Goal: Obtain resource: Obtain resource

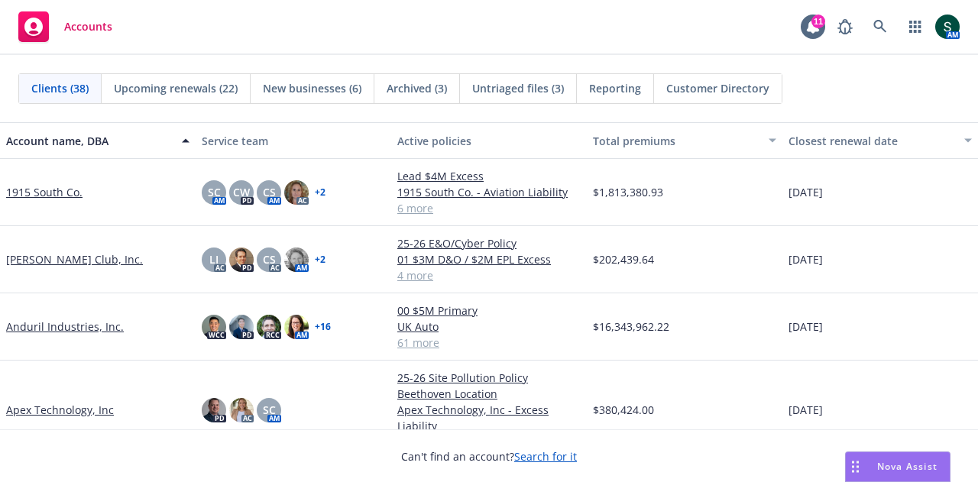
scroll to position [76, 0]
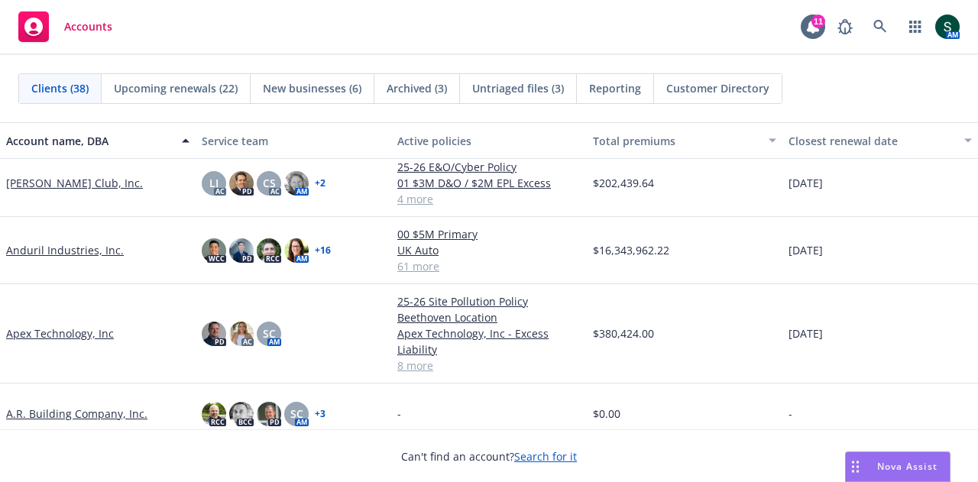
click at [78, 327] on link "Apex Technology, Inc" at bounding box center [60, 333] width 108 height 16
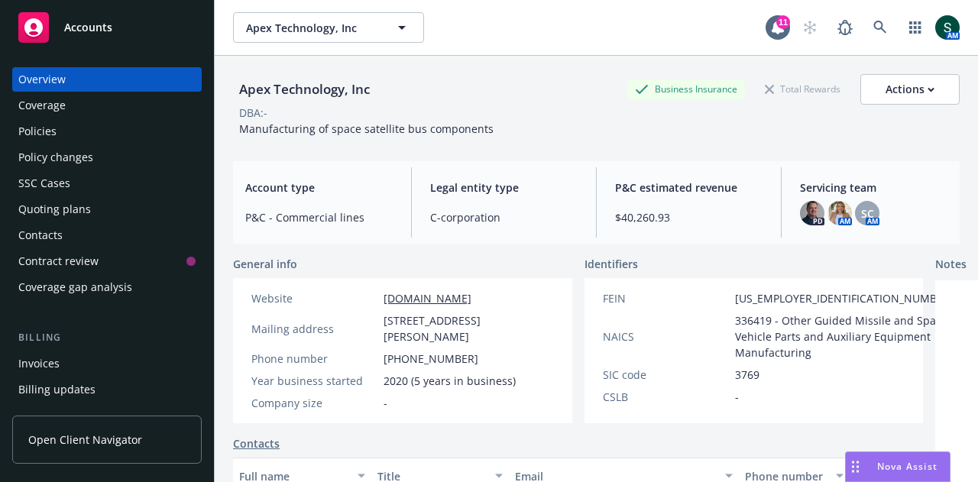
click at [52, 137] on div "Policies" at bounding box center [37, 131] width 38 height 24
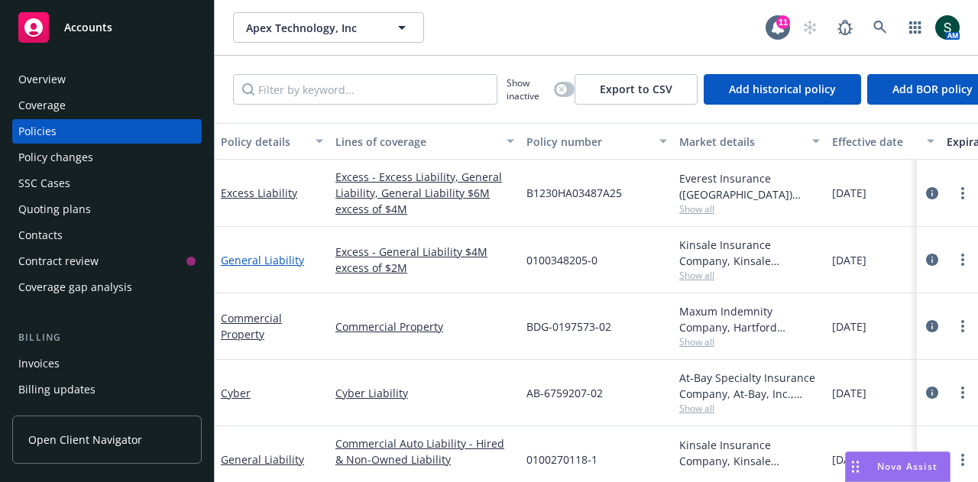
click at [263, 264] on link "General Liability" at bounding box center [262, 260] width 83 height 15
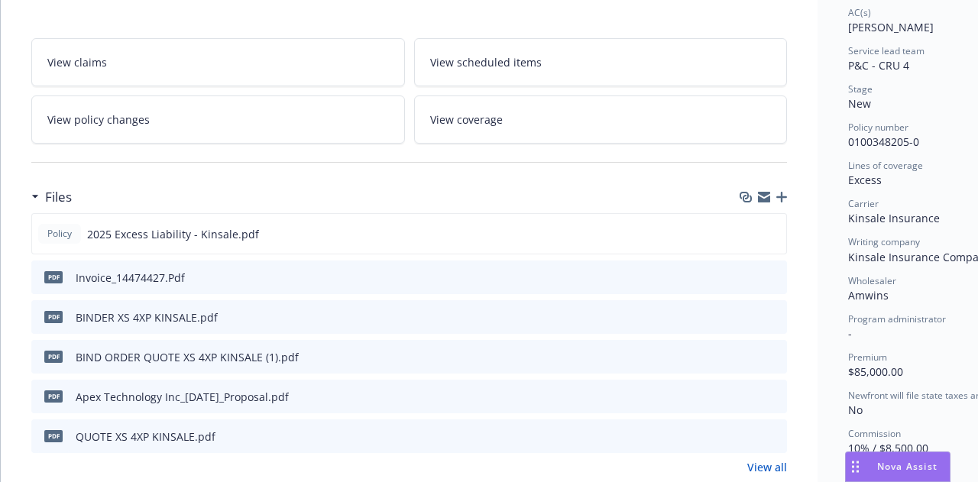
scroll to position [306, 0]
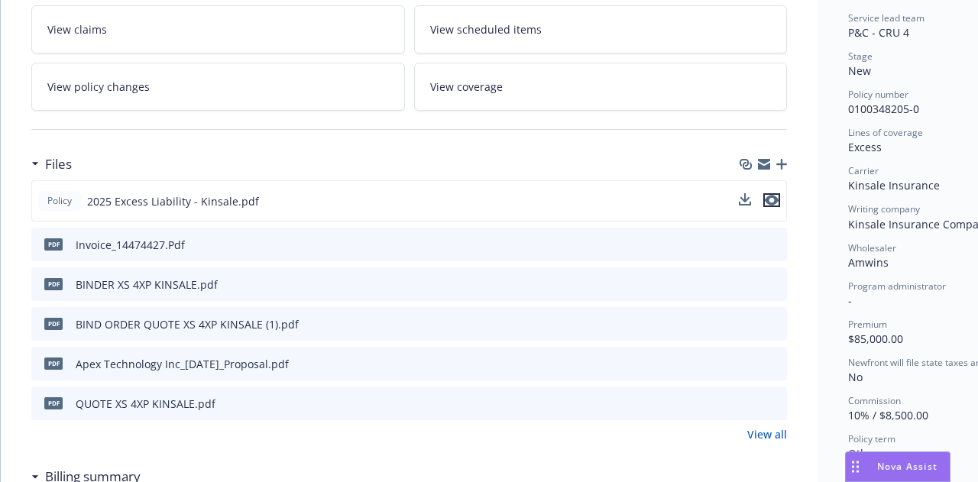
click at [771, 198] on icon "preview file" at bounding box center [772, 200] width 14 height 11
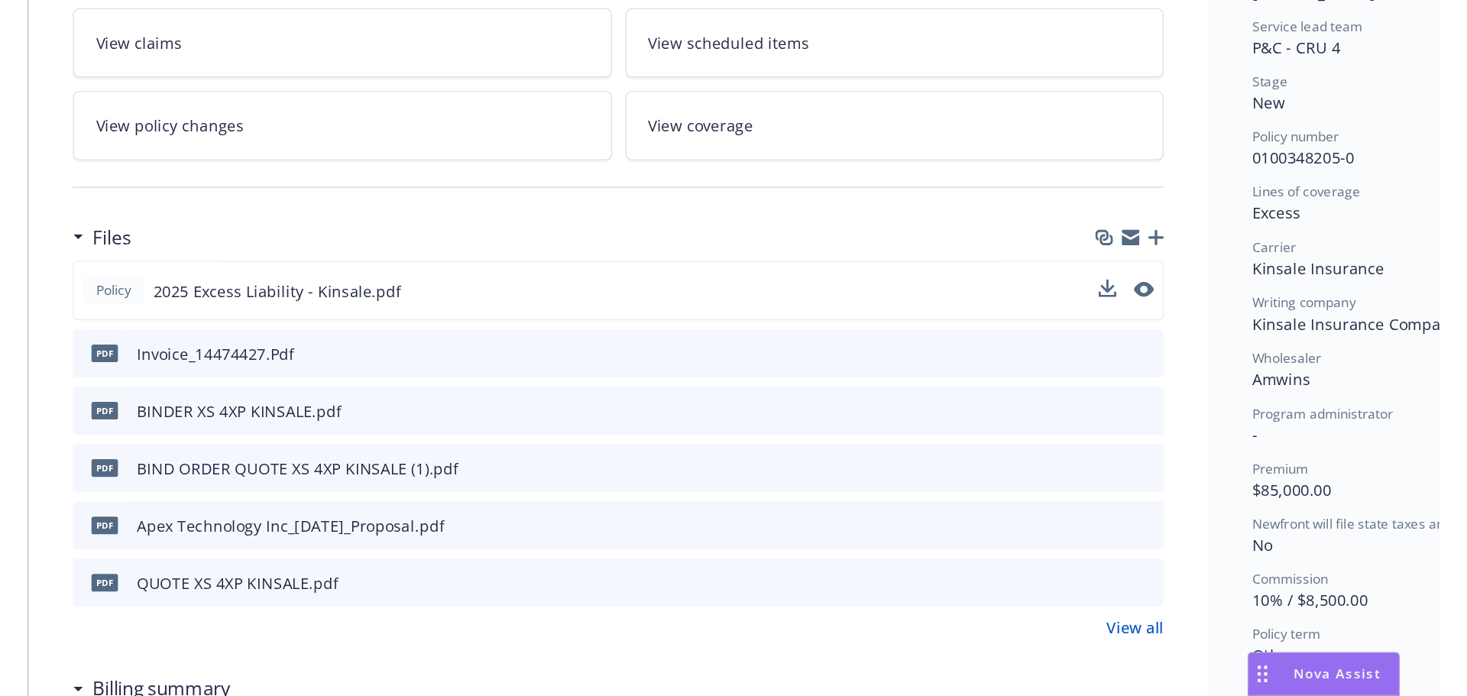
scroll to position [0, 0]
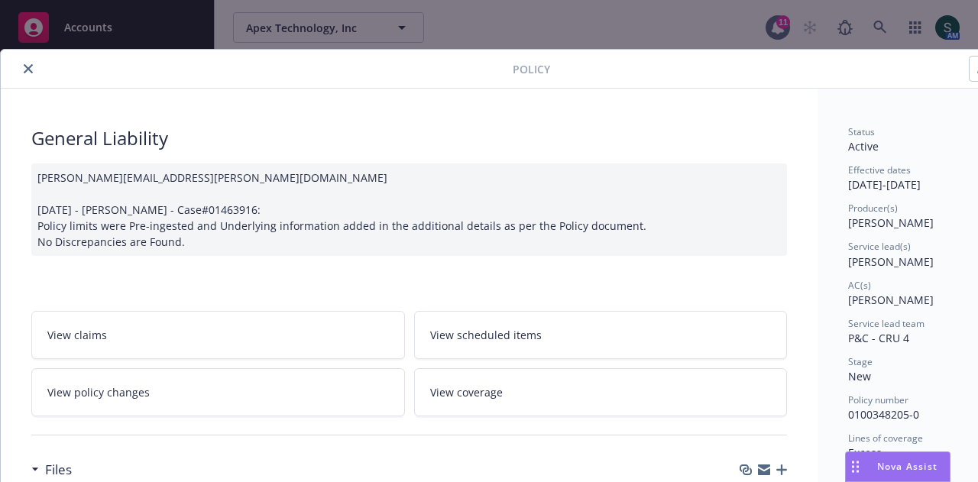
click at [26, 60] on button "close" at bounding box center [28, 69] width 18 height 18
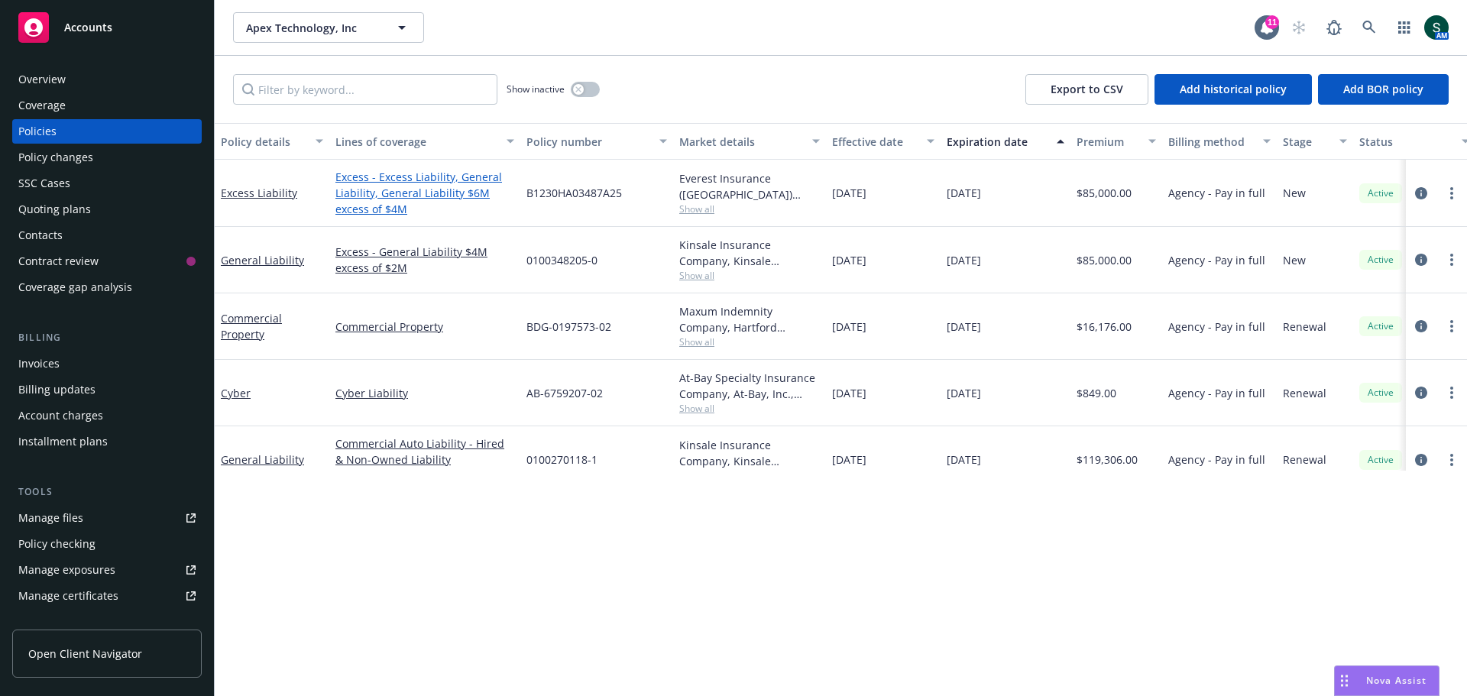
click at [405, 199] on link "Excess - Excess Liability, General Liability, General Liability $6M excess of $…" at bounding box center [424, 193] width 179 height 48
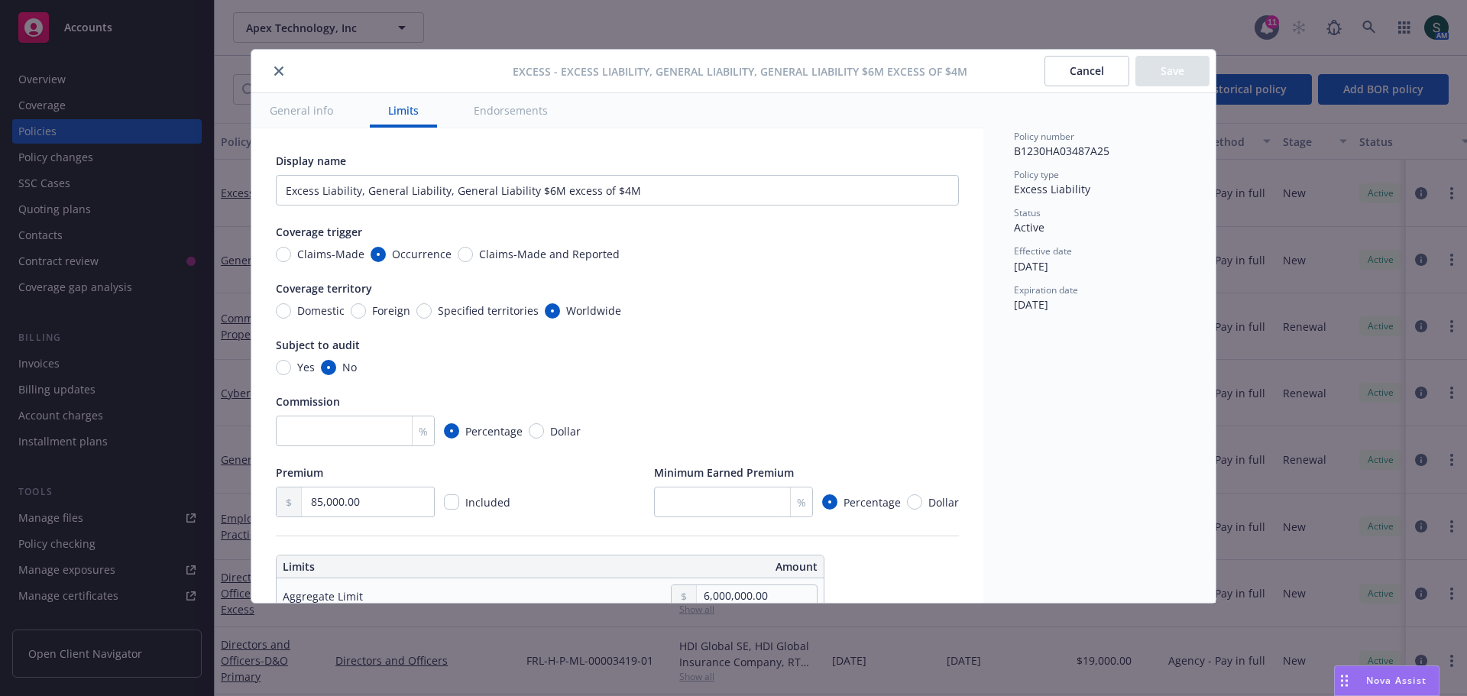
click at [977, 79] on button "Cancel" at bounding box center [1086, 71] width 85 height 31
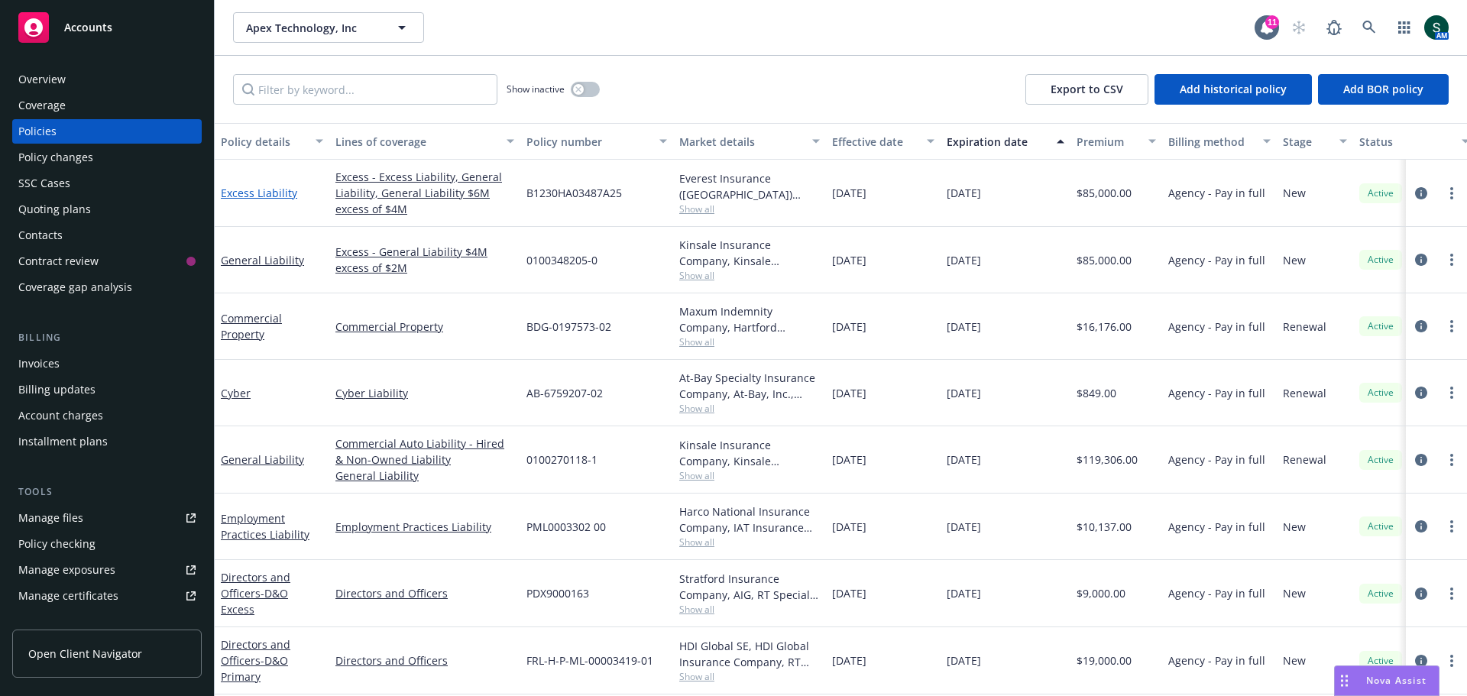
click at [255, 193] on link "Excess Liability" at bounding box center [259, 193] width 76 height 15
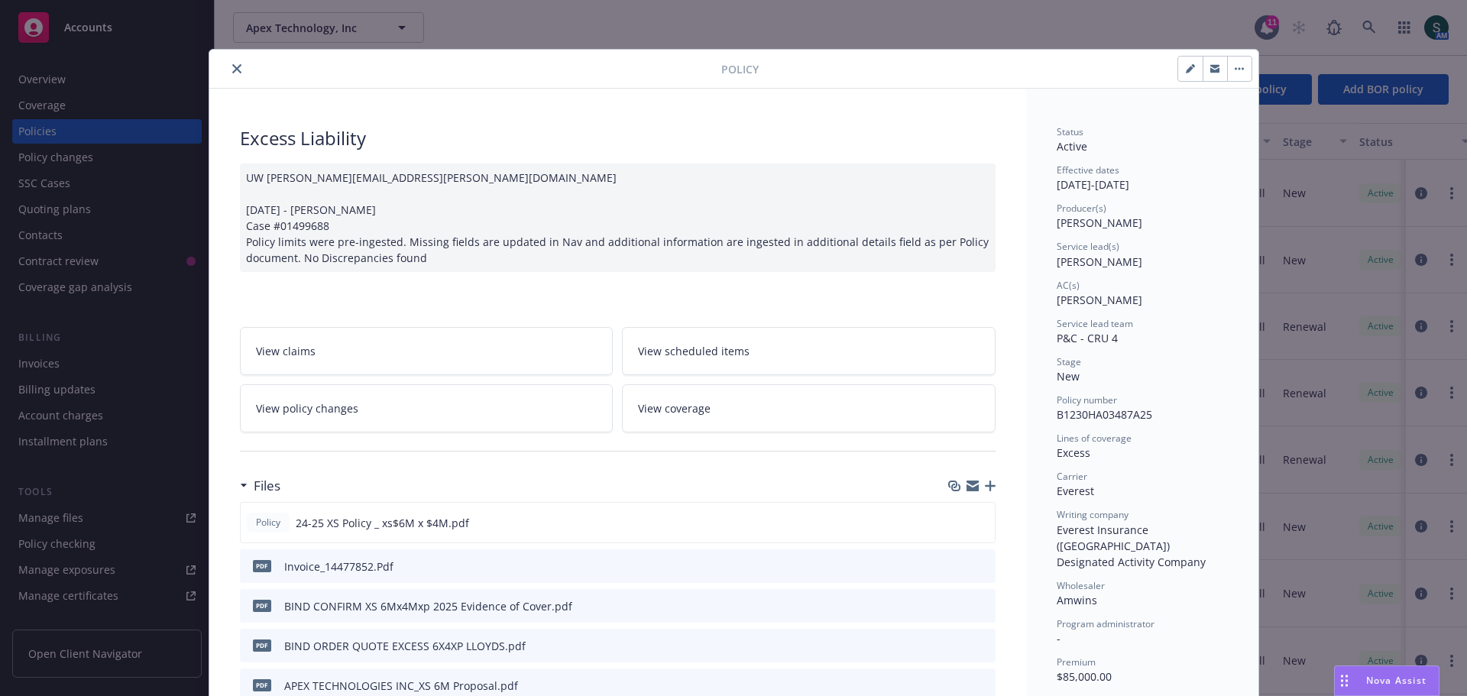
scroll to position [76, 0]
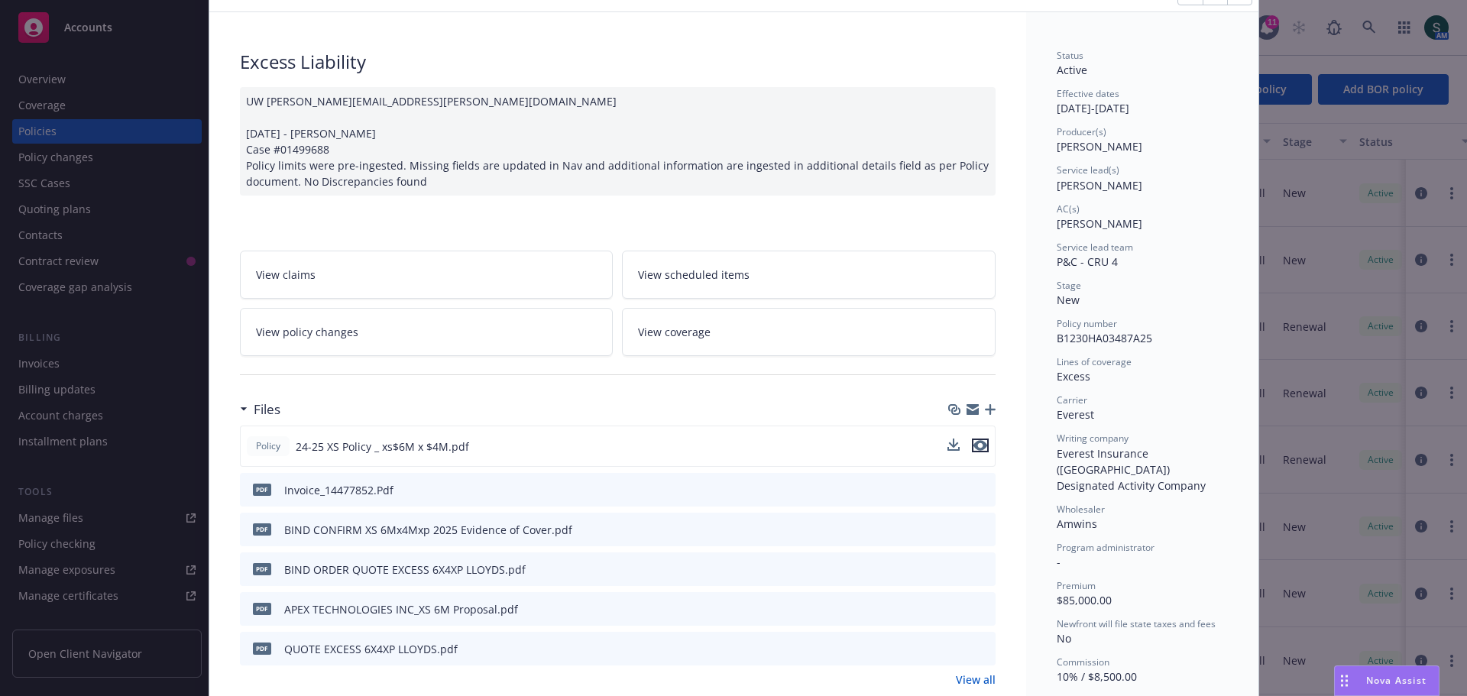
click at [977, 448] on icon "preview file" at bounding box center [980, 445] width 14 height 11
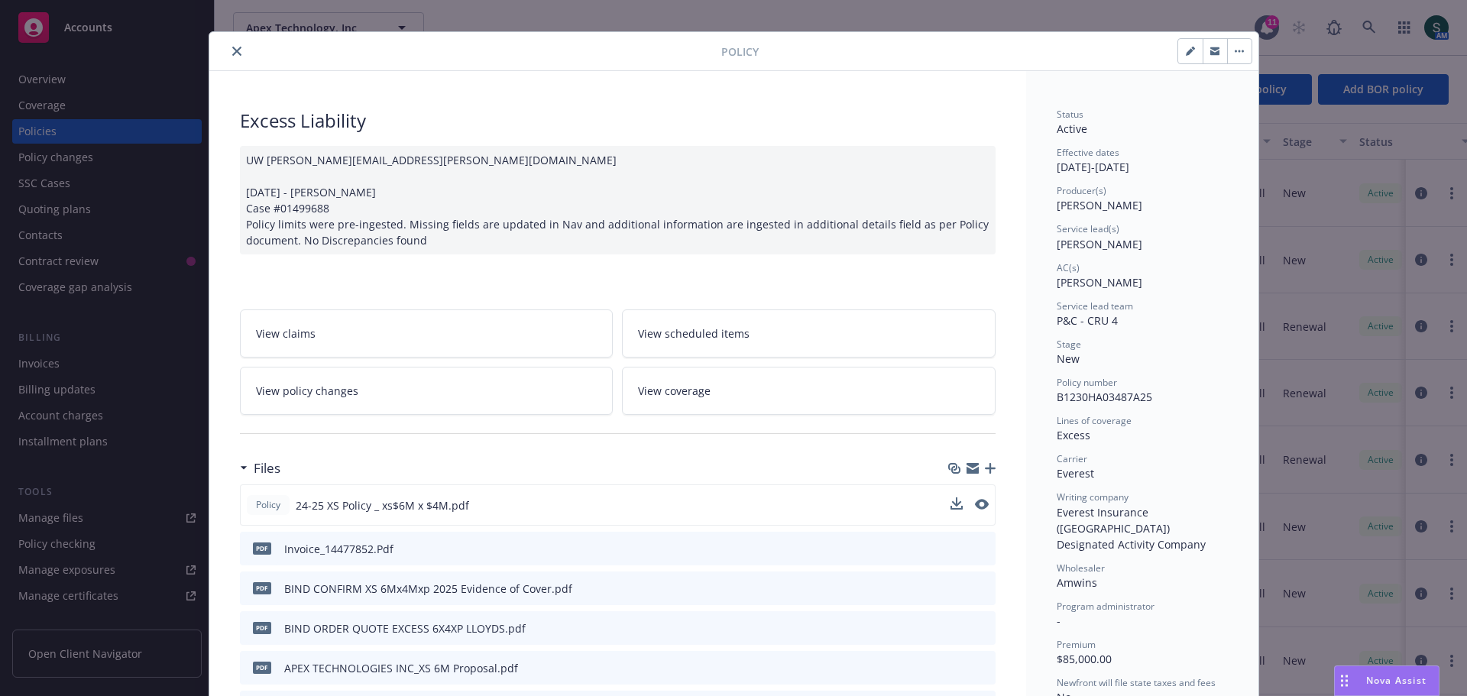
scroll to position [0, 0]
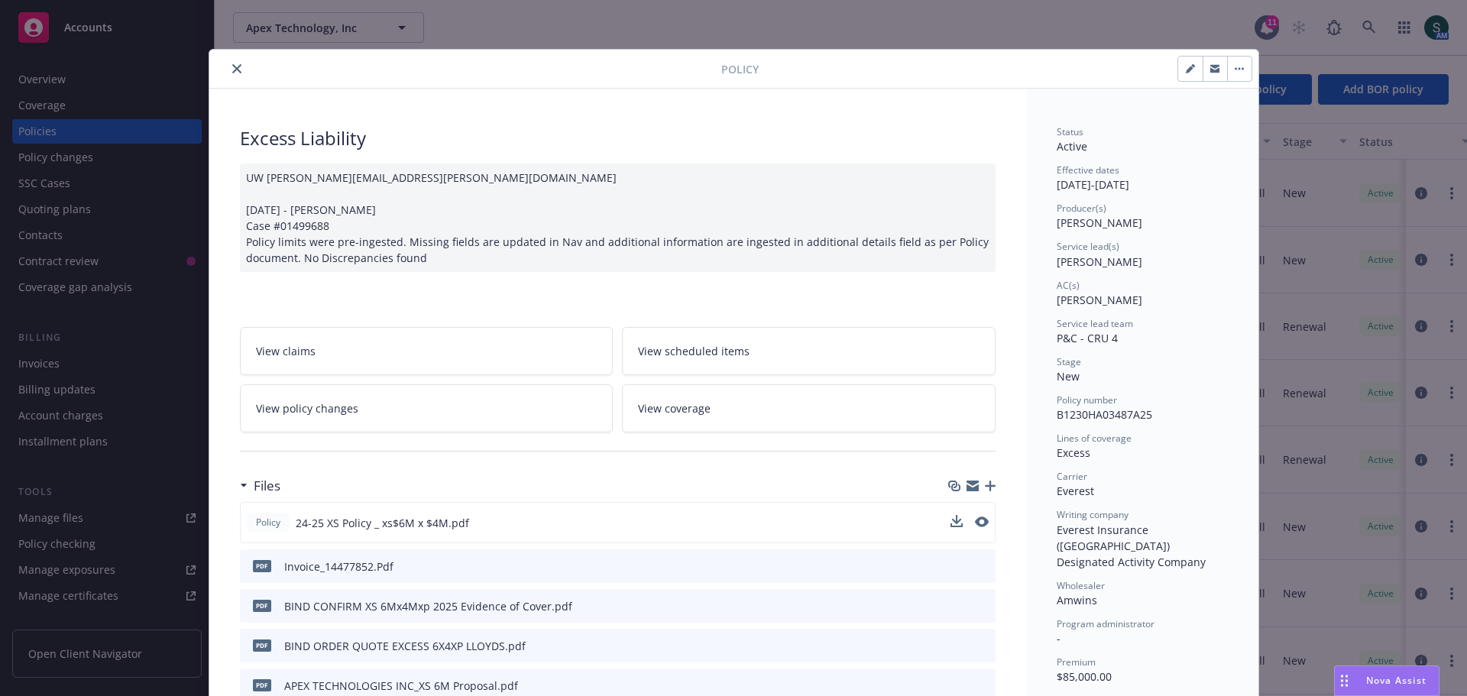
click at [228, 73] on button "close" at bounding box center [237, 69] width 18 height 18
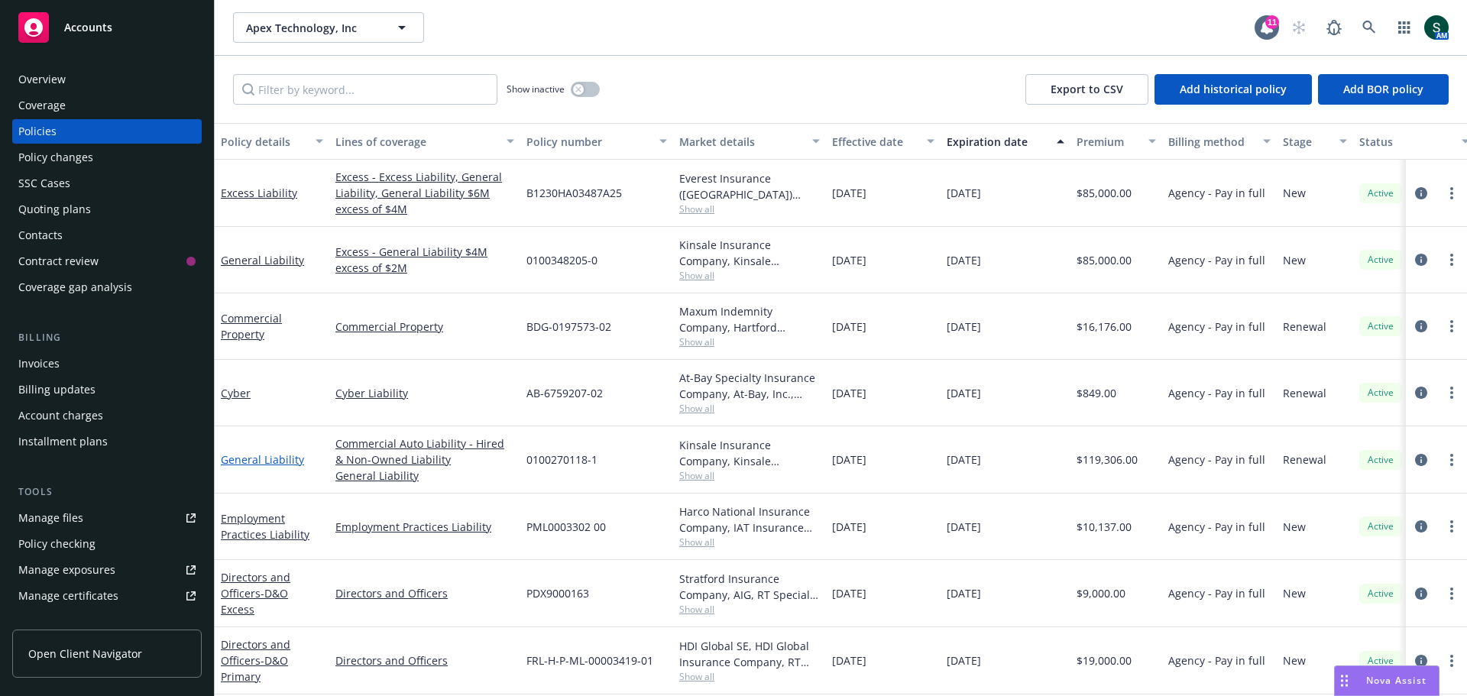
click at [258, 463] on link "General Liability" at bounding box center [262, 459] width 83 height 15
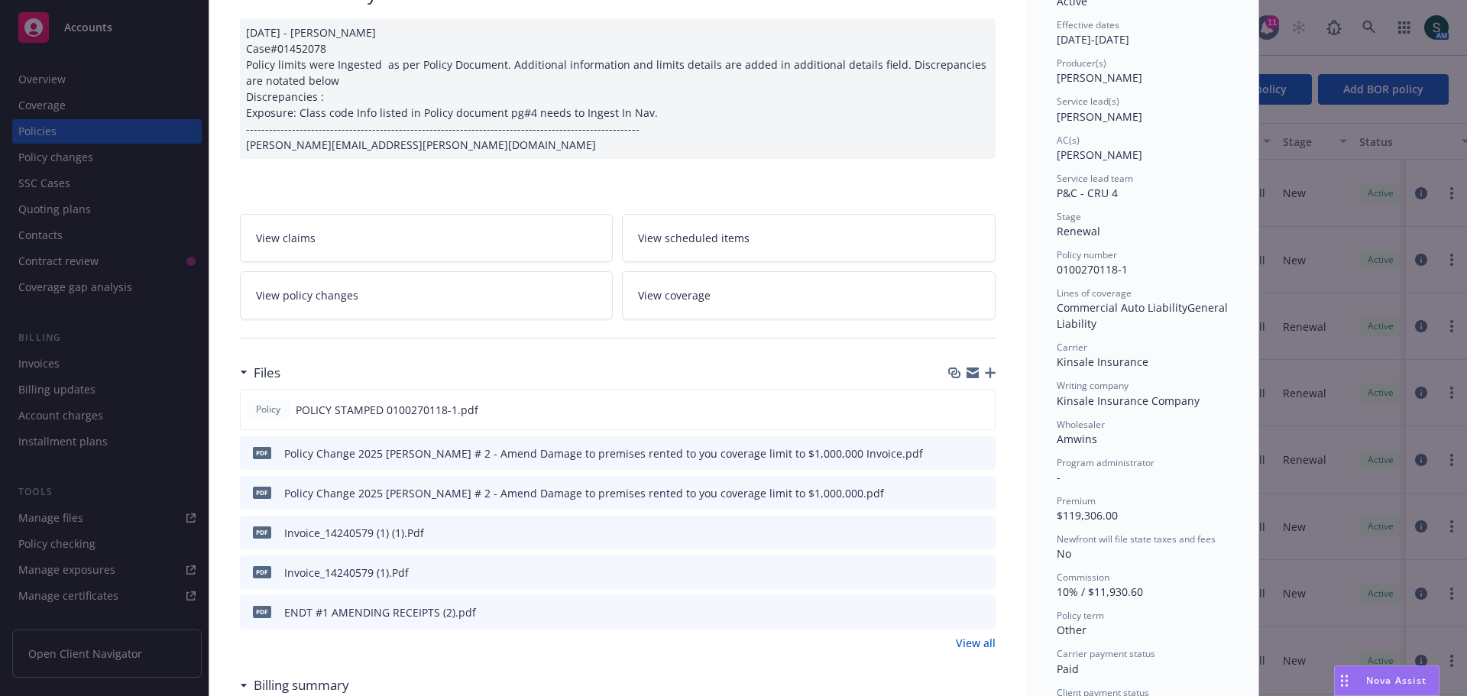
scroll to position [153, 0]
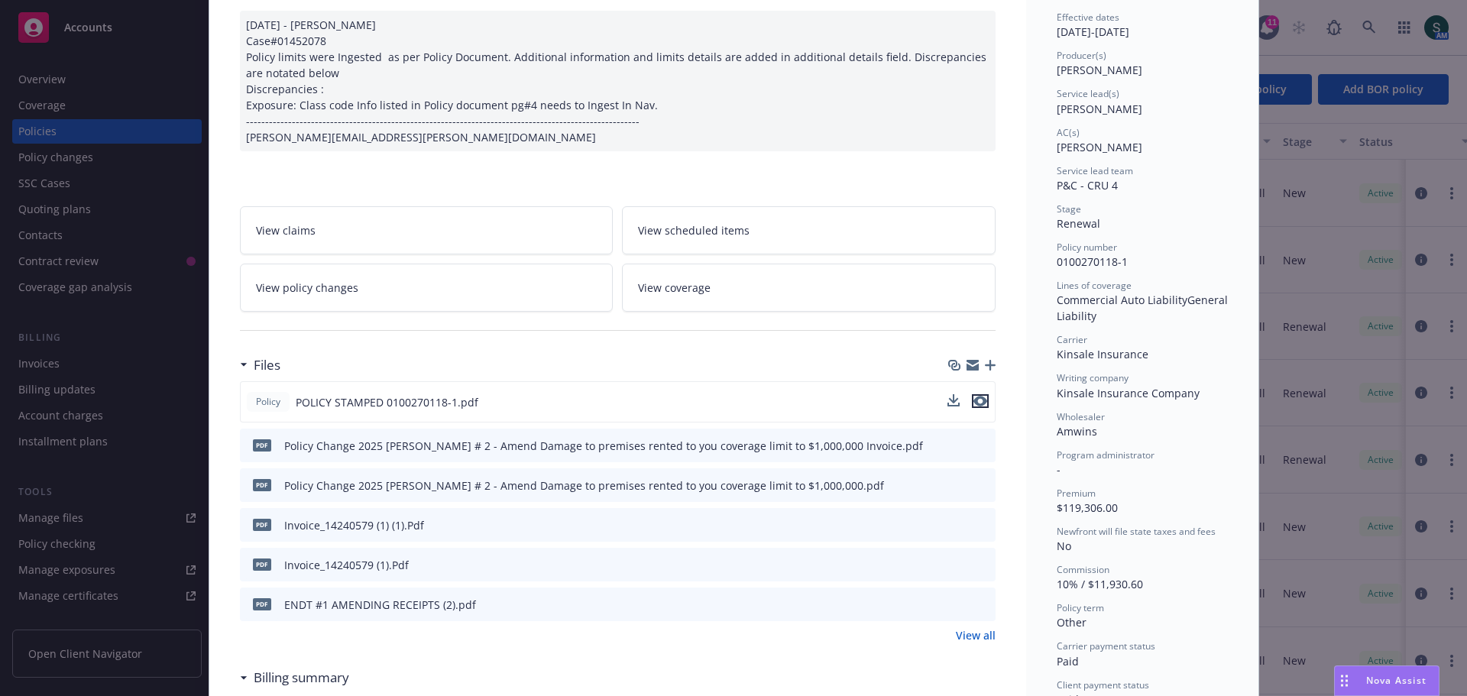
click at [977, 399] on icon "preview file" at bounding box center [980, 401] width 14 height 11
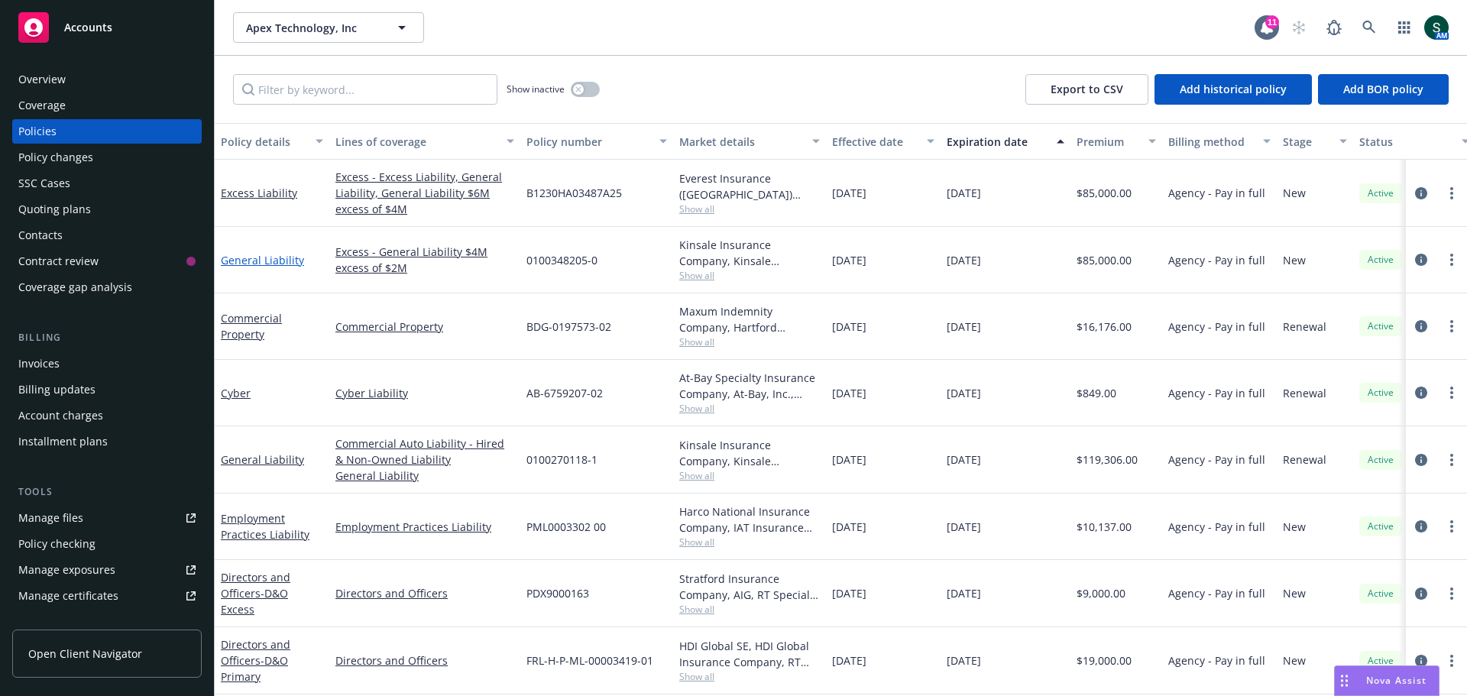
click at [253, 260] on link "General Liability" at bounding box center [262, 260] width 83 height 15
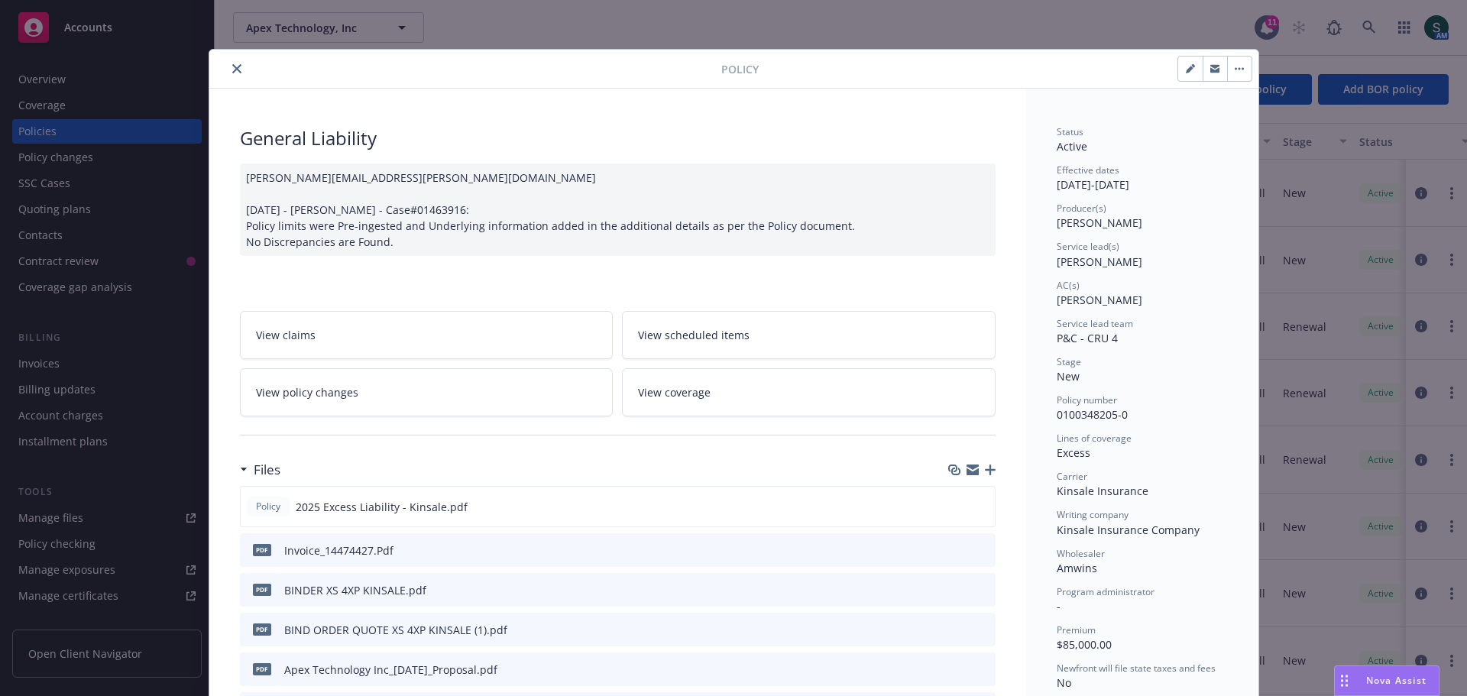
click at [235, 73] on button "close" at bounding box center [237, 69] width 18 height 18
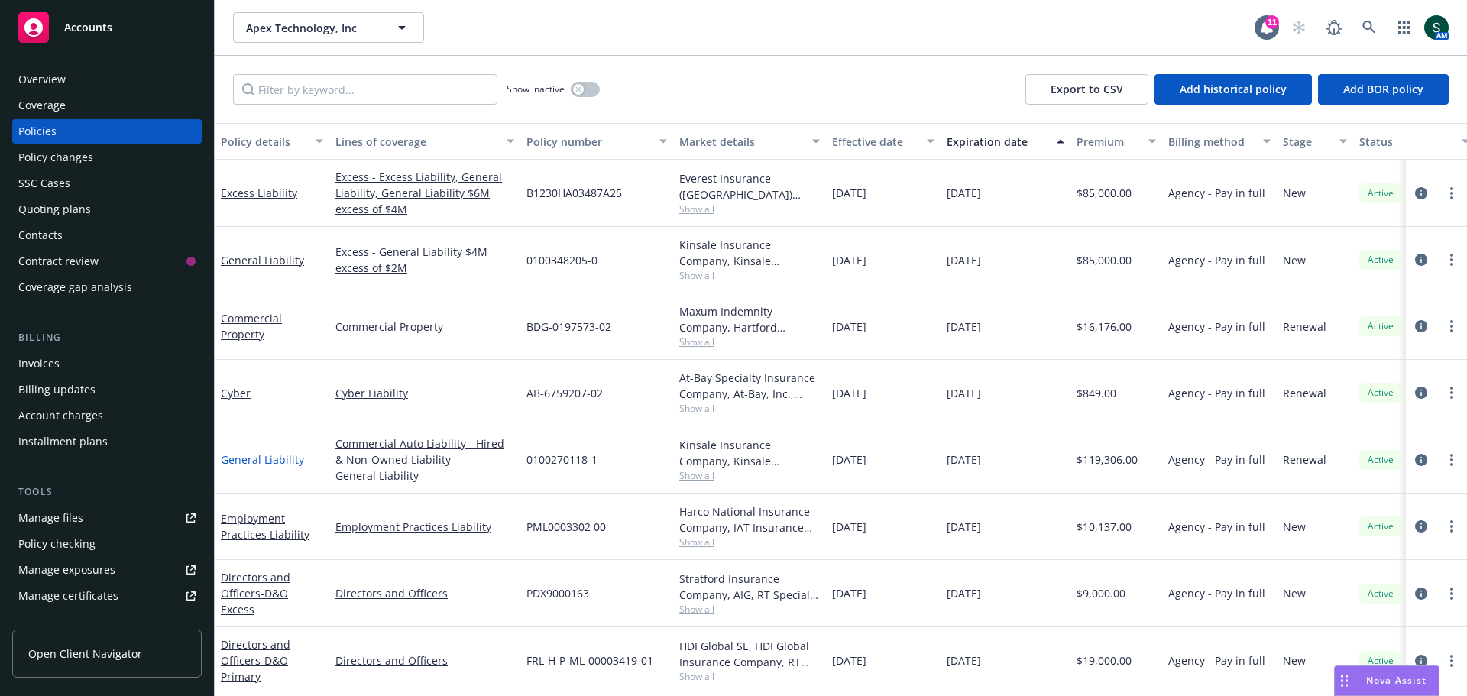
click at [255, 462] on link "General Liability" at bounding box center [262, 459] width 83 height 15
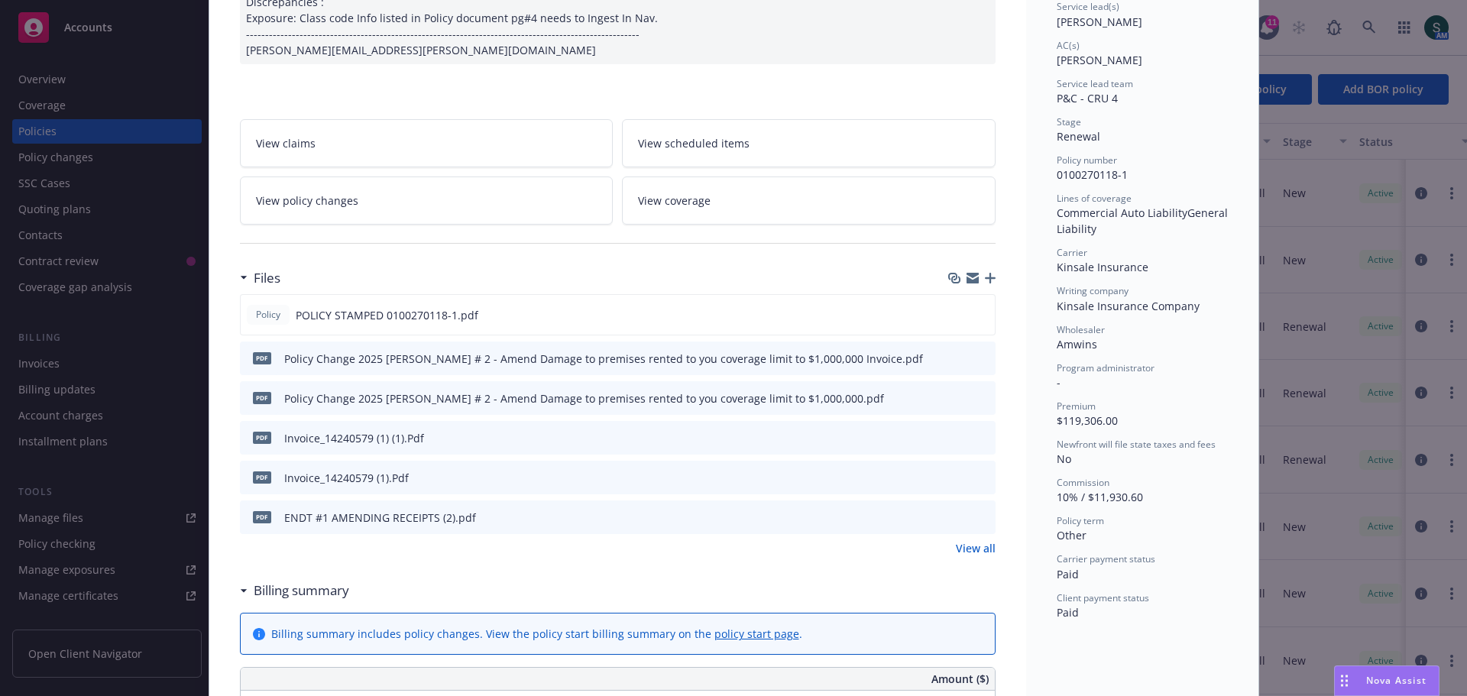
scroll to position [306, 0]
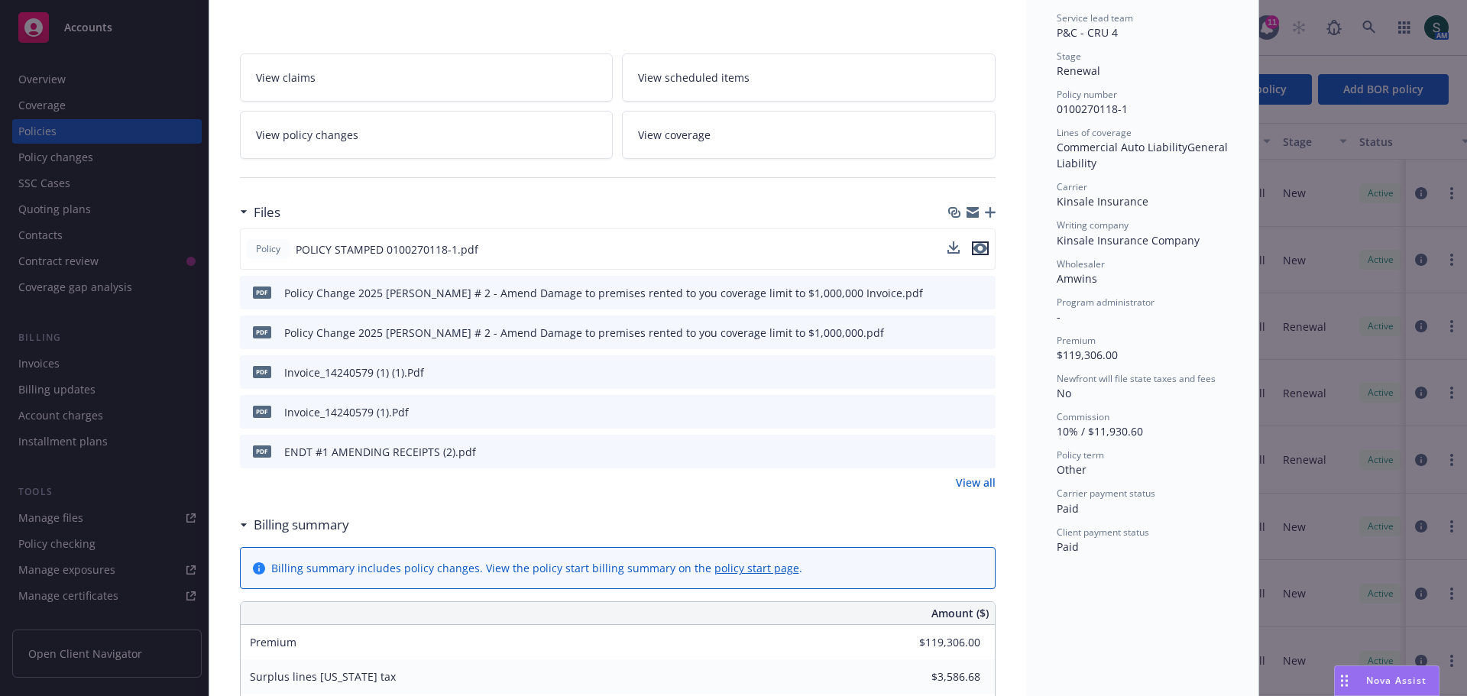
click at [977, 245] on button "preview file" at bounding box center [980, 248] width 17 height 14
